Goal: Use online tool/utility: Utilize a website feature to perform a specific function

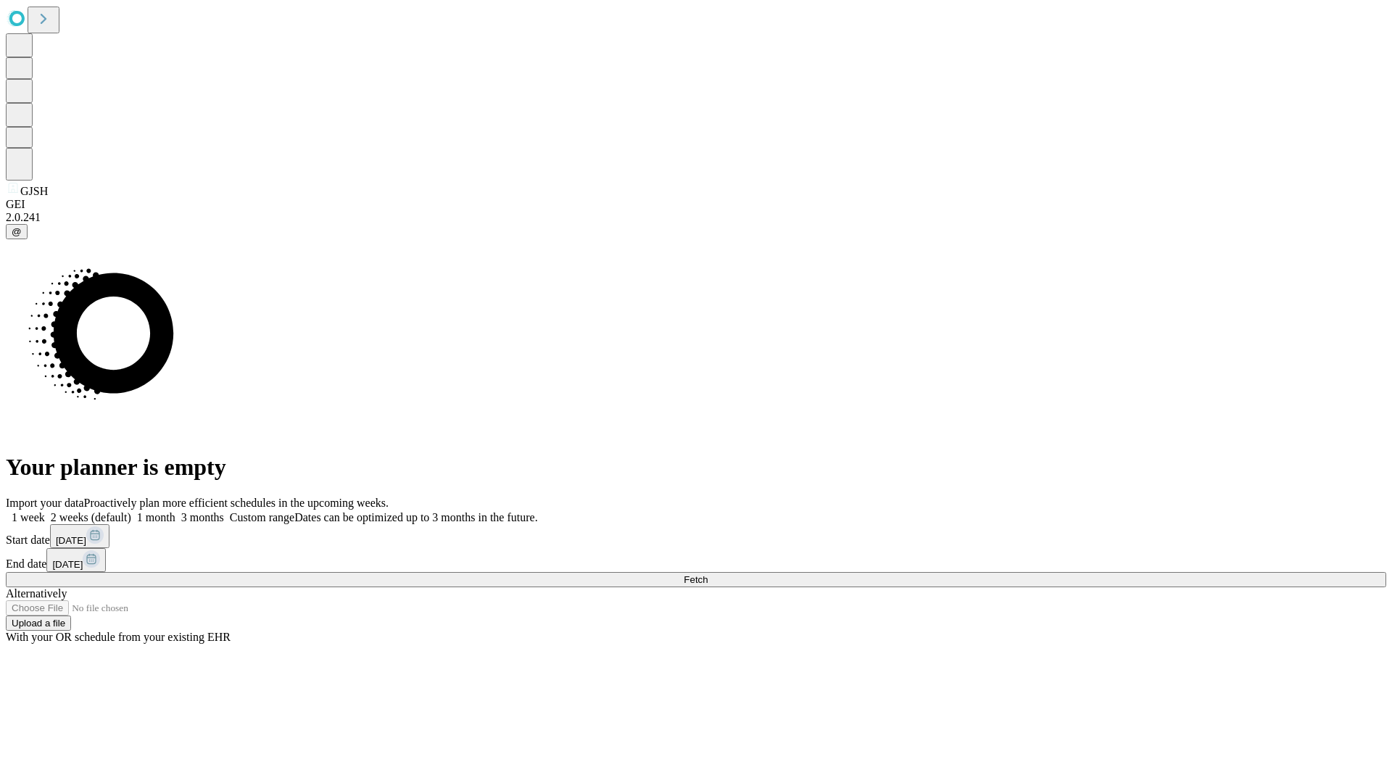
click at [708, 574] on span "Fetch" at bounding box center [696, 579] width 24 height 11
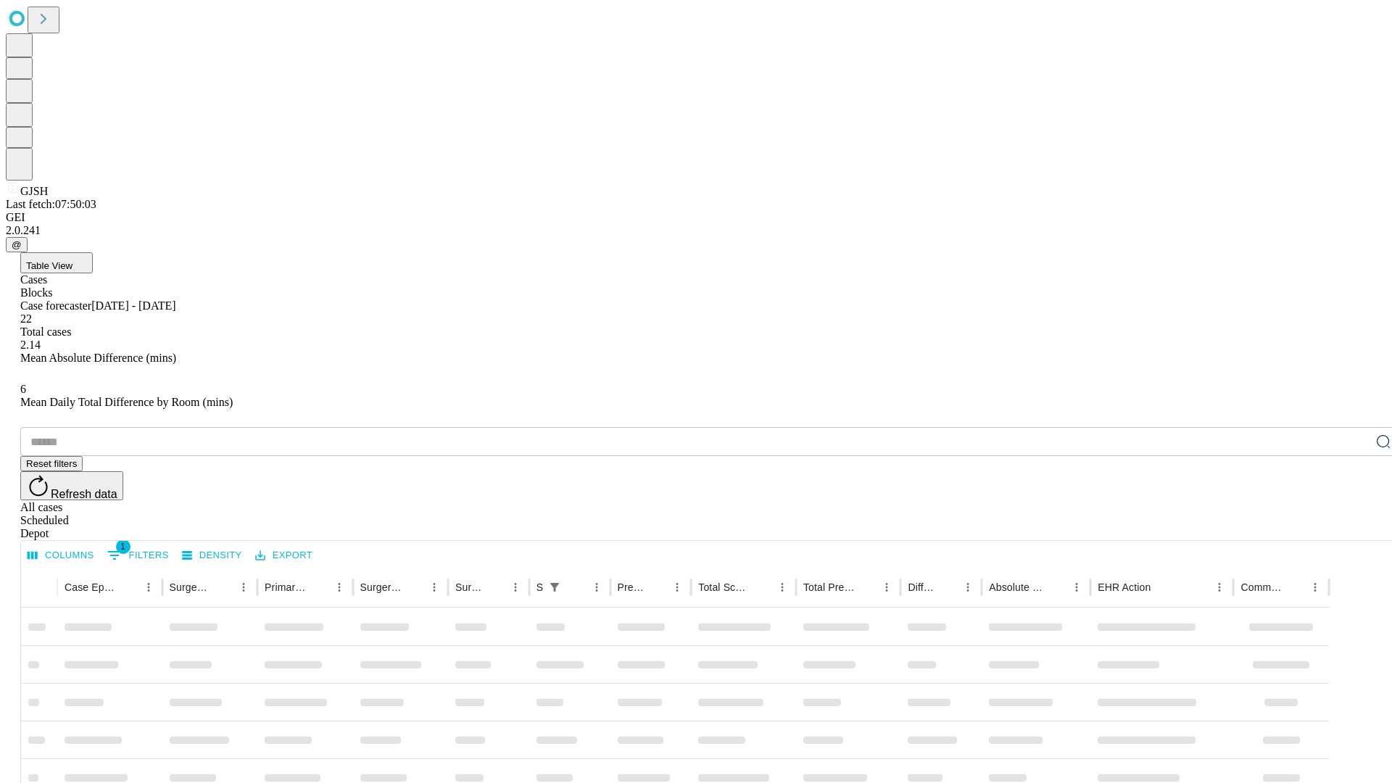
click at [73, 260] on span "Table View" at bounding box center [49, 265] width 46 height 11
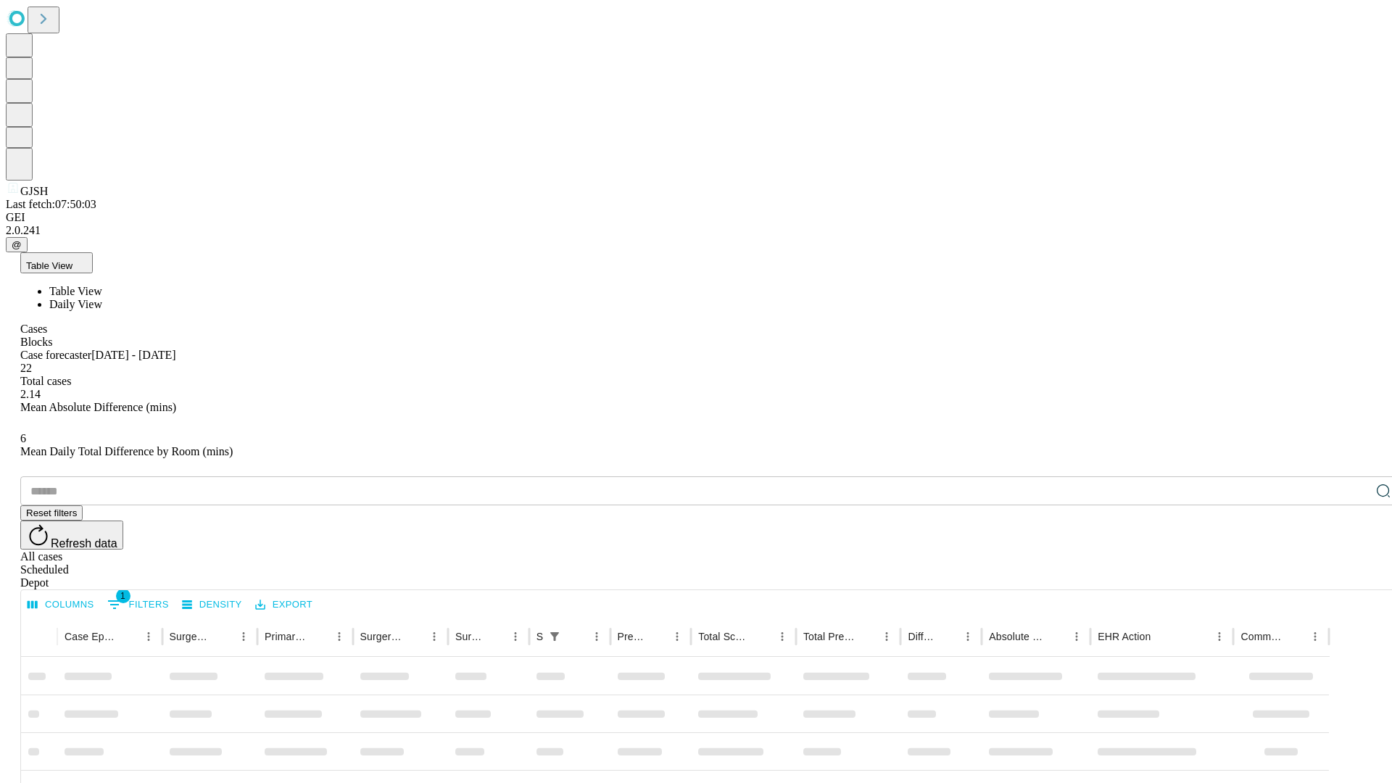
click at [102, 298] on span "Daily View" at bounding box center [75, 304] width 53 height 12
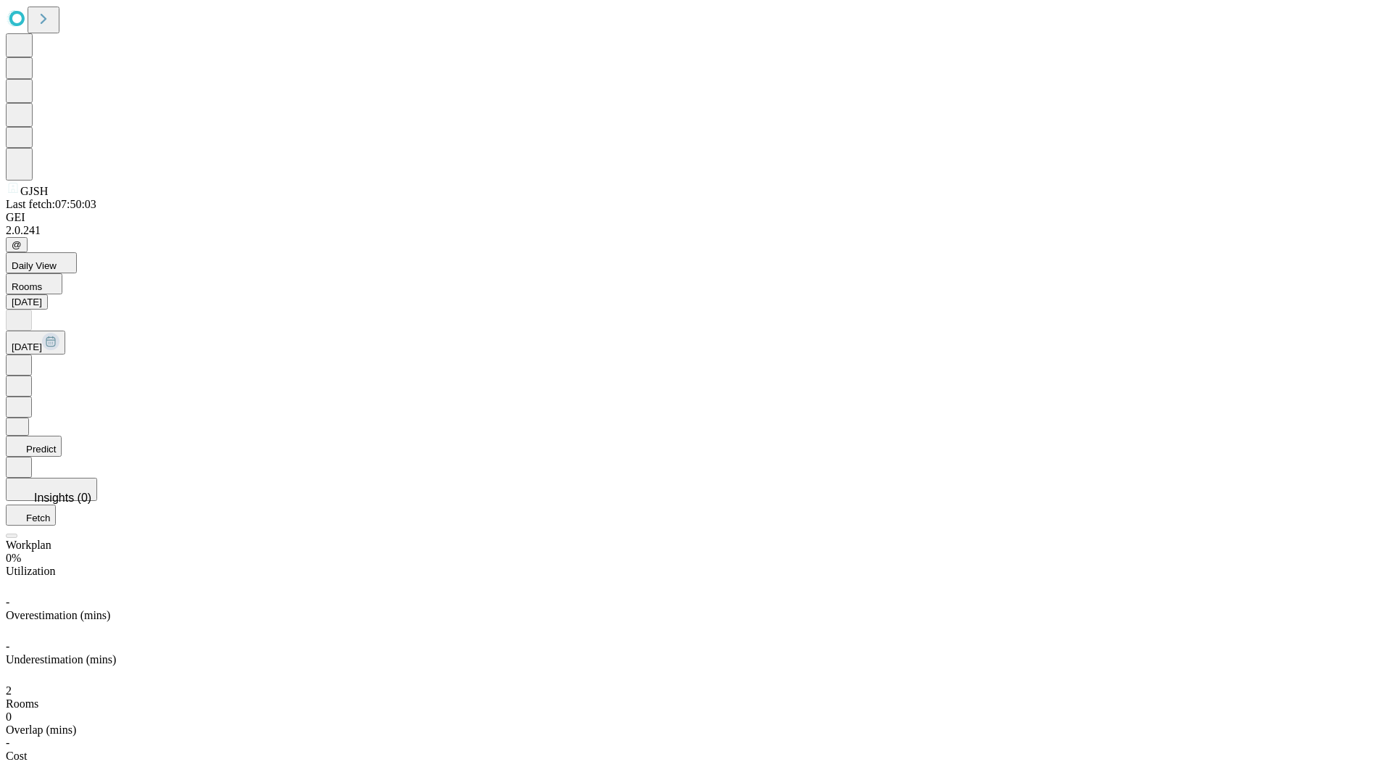
click at [62, 436] on button "Predict" at bounding box center [34, 446] width 56 height 21
